Goal: Information Seeking & Learning: Learn about a topic

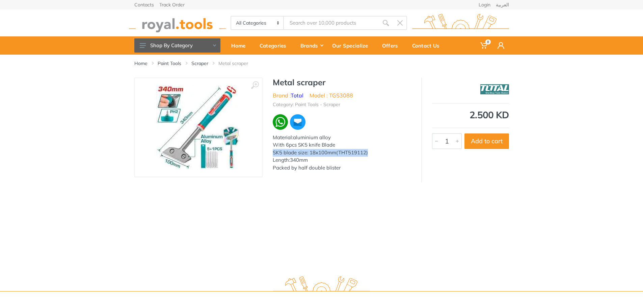
drag, startPoint x: 367, startPoint y: 152, endPoint x: 272, endPoint y: 151, distance: 95.1
click at [272, 151] on div "Metal scraper Brand : Total Model : TGS3088 Category: Paint Tools - Scraper Mat…" at bounding box center [341, 127] width 159 height 98
click at [315, 155] on div "Material:aluminium alloy With 6pcs SK5 knife Blade SK5 blade size: 18x100mm(THT…" at bounding box center [342, 153] width 138 height 38
click at [346, 97] on li "Model : TGS3088" at bounding box center [331, 95] width 44 height 8
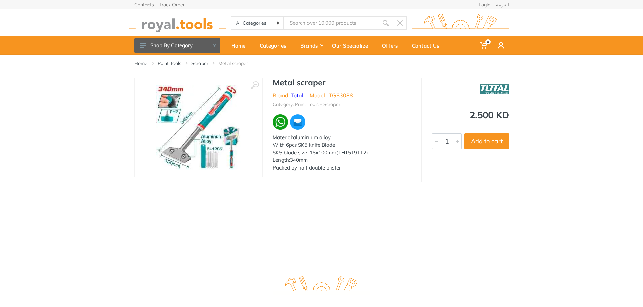
click at [310, 193] on div "Home Paint Tools Scraper Metal scraper" at bounding box center [321, 162] width 643 height 215
